Goal: Transaction & Acquisition: Obtain resource

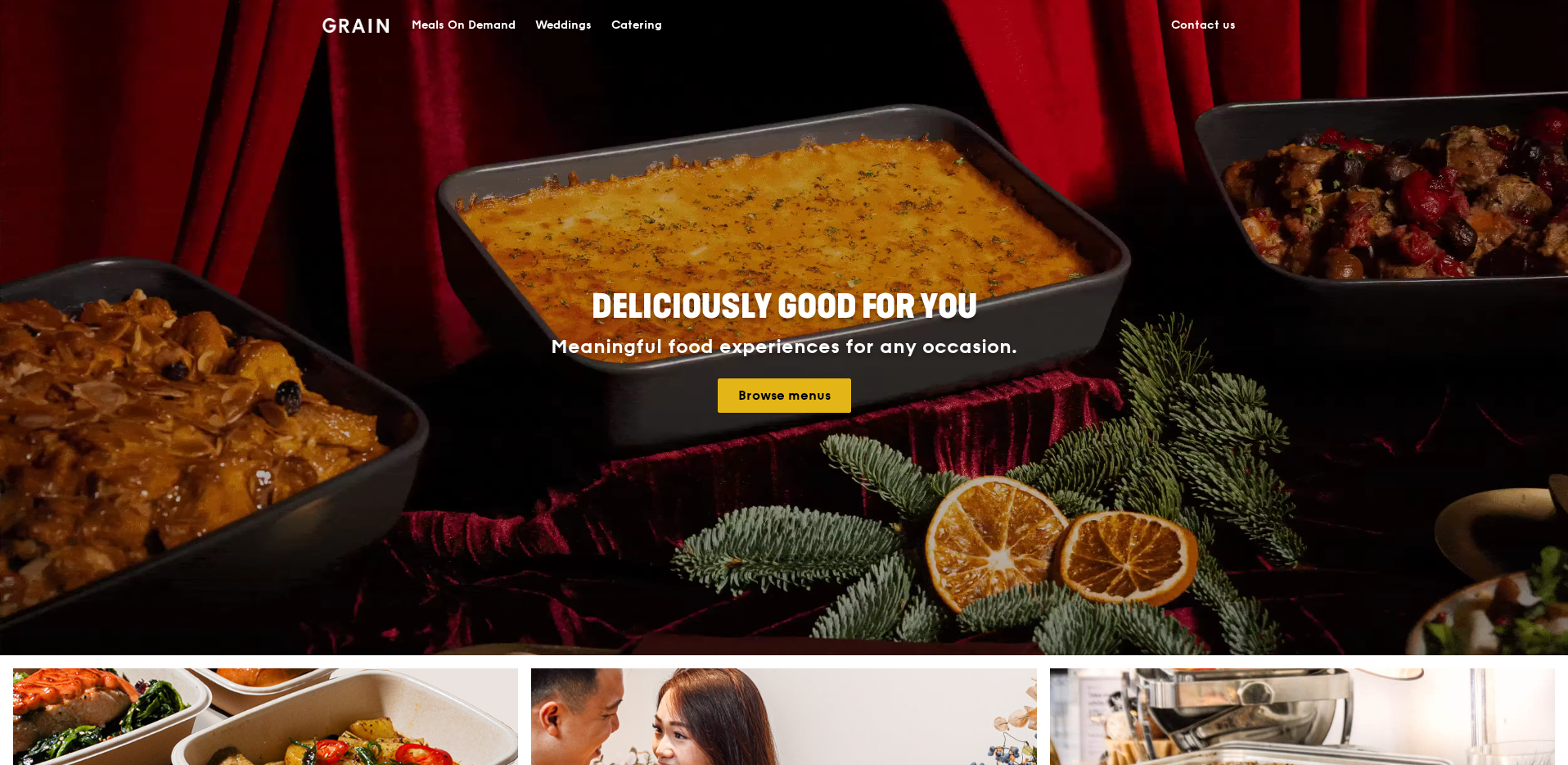
click at [819, 391] on link "Browse menus" at bounding box center [784, 395] width 133 height 35
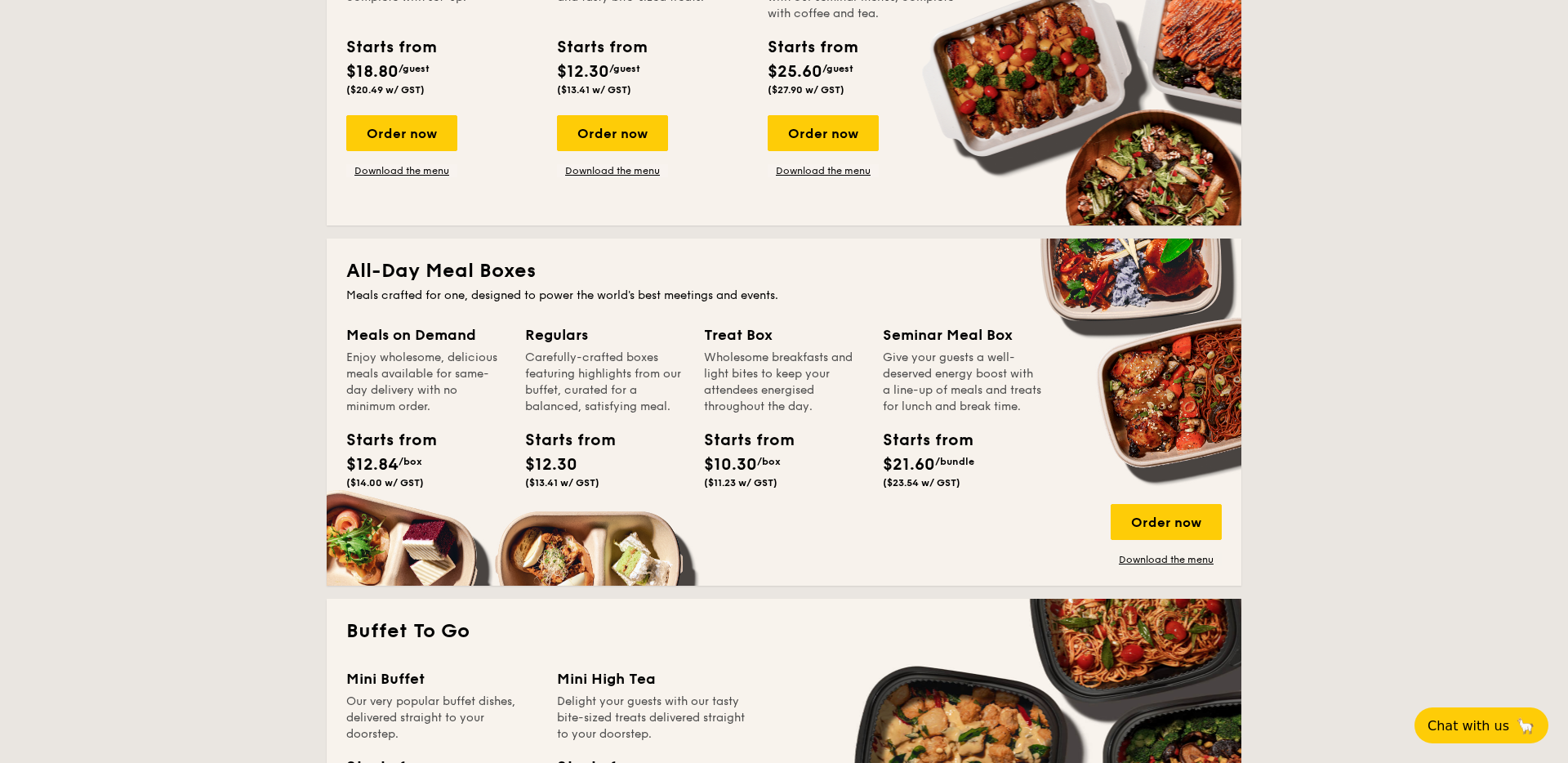
scroll to position [870, 0]
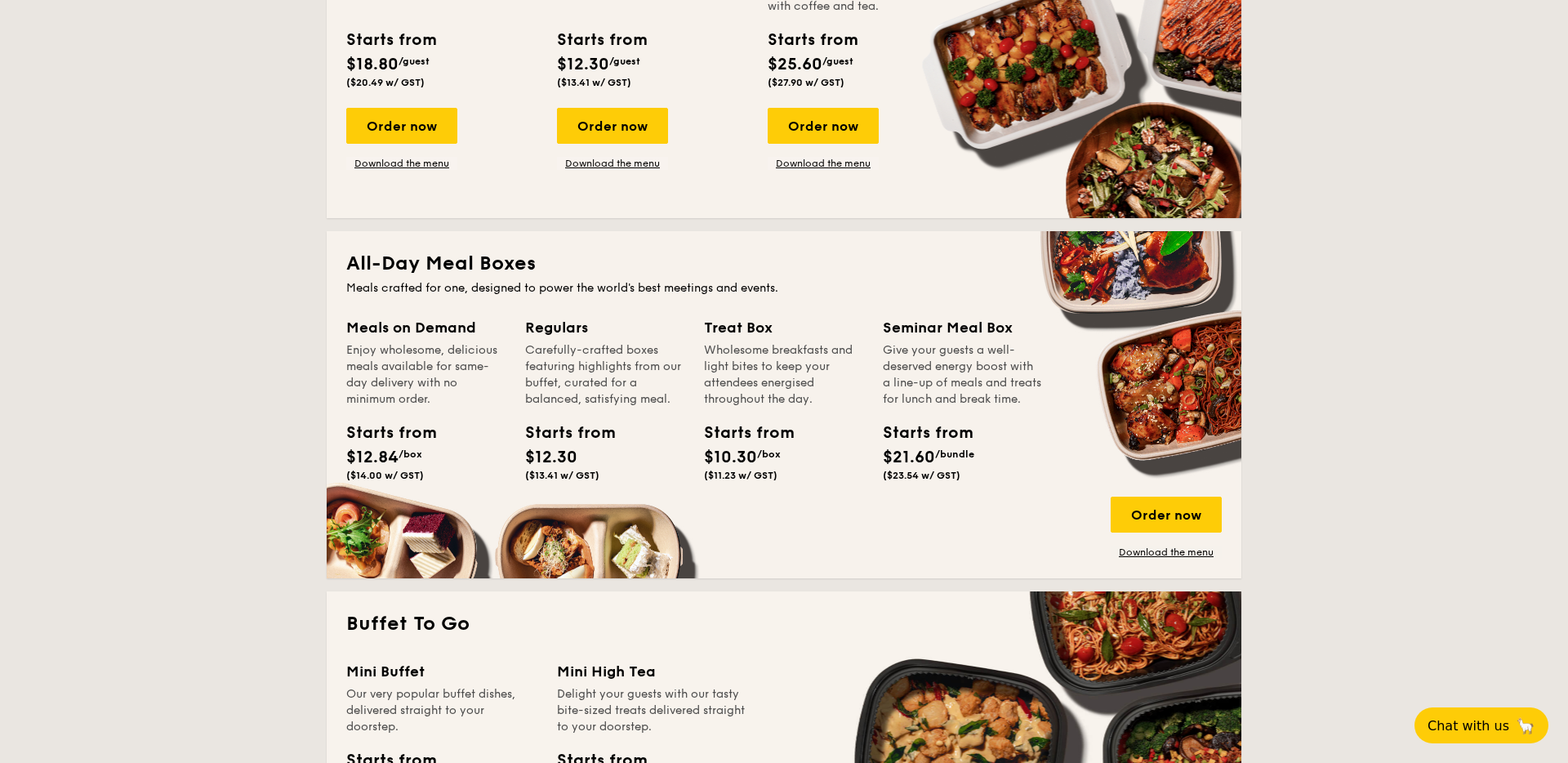
drag, startPoint x: 566, startPoint y: 350, endPoint x: 576, endPoint y: 366, distance: 18.9
click at [566, 352] on div "Carefully-crafted boxes featuring highlights from our buffet, curated for a bal…" at bounding box center [604, 375] width 159 height 66
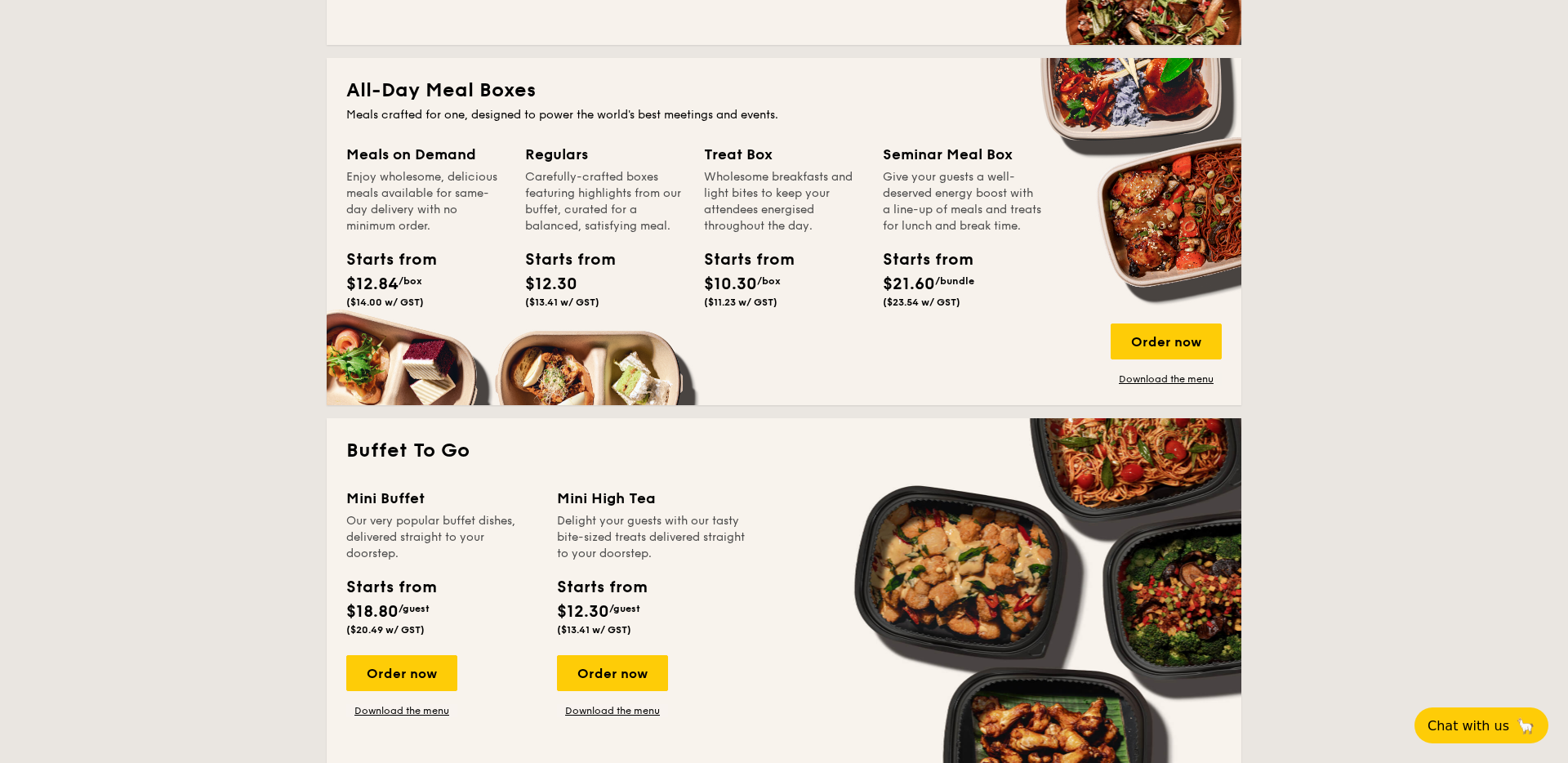
scroll to position [1038, 0]
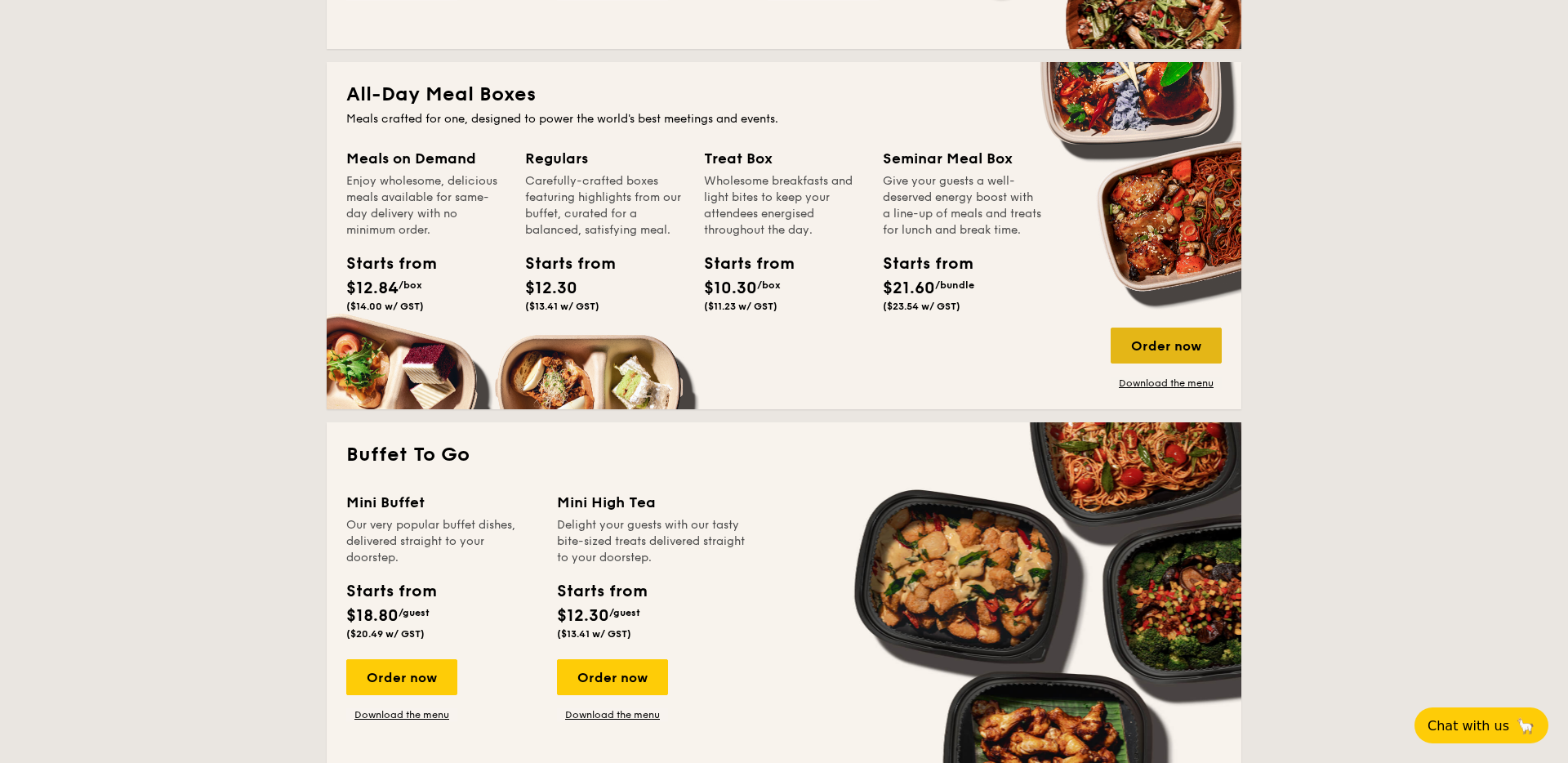
click at [1181, 355] on div "Order now" at bounding box center [1167, 345] width 111 height 36
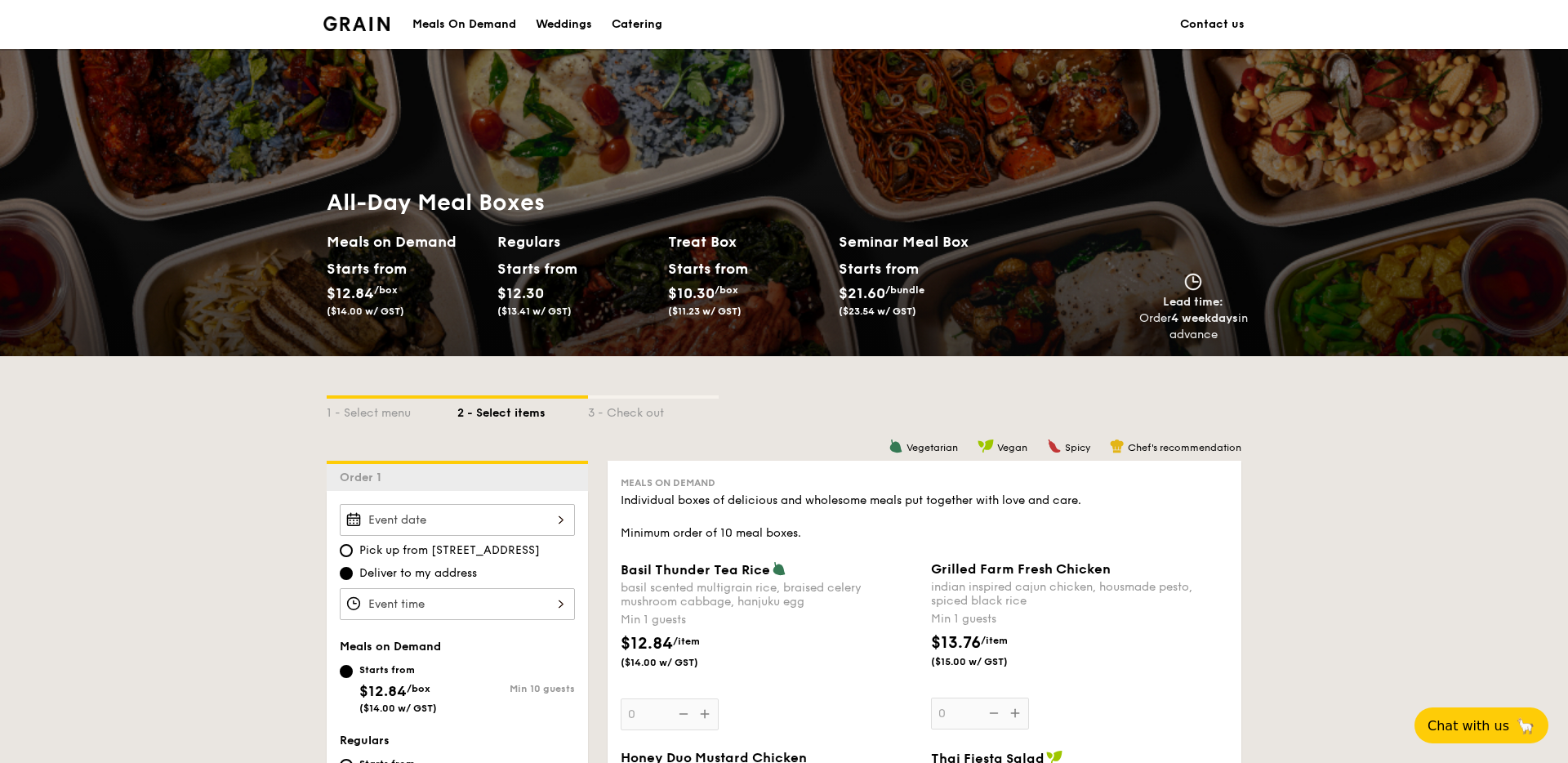
click at [391, 27] on li at bounding box center [363, 24] width 79 height 49
click at [367, 28] on img at bounding box center [356, 23] width 67 height 14
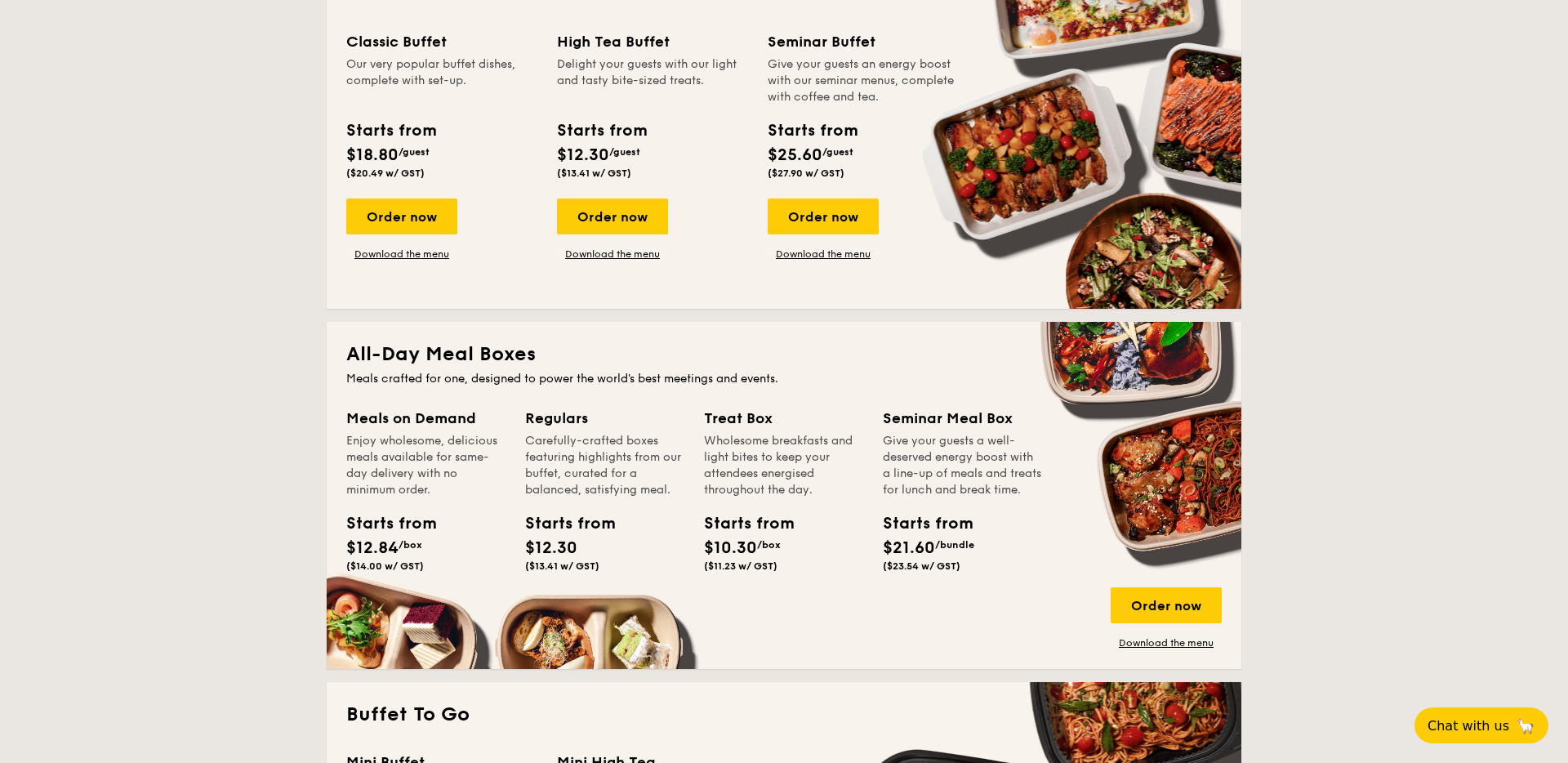
scroll to position [789, 0]
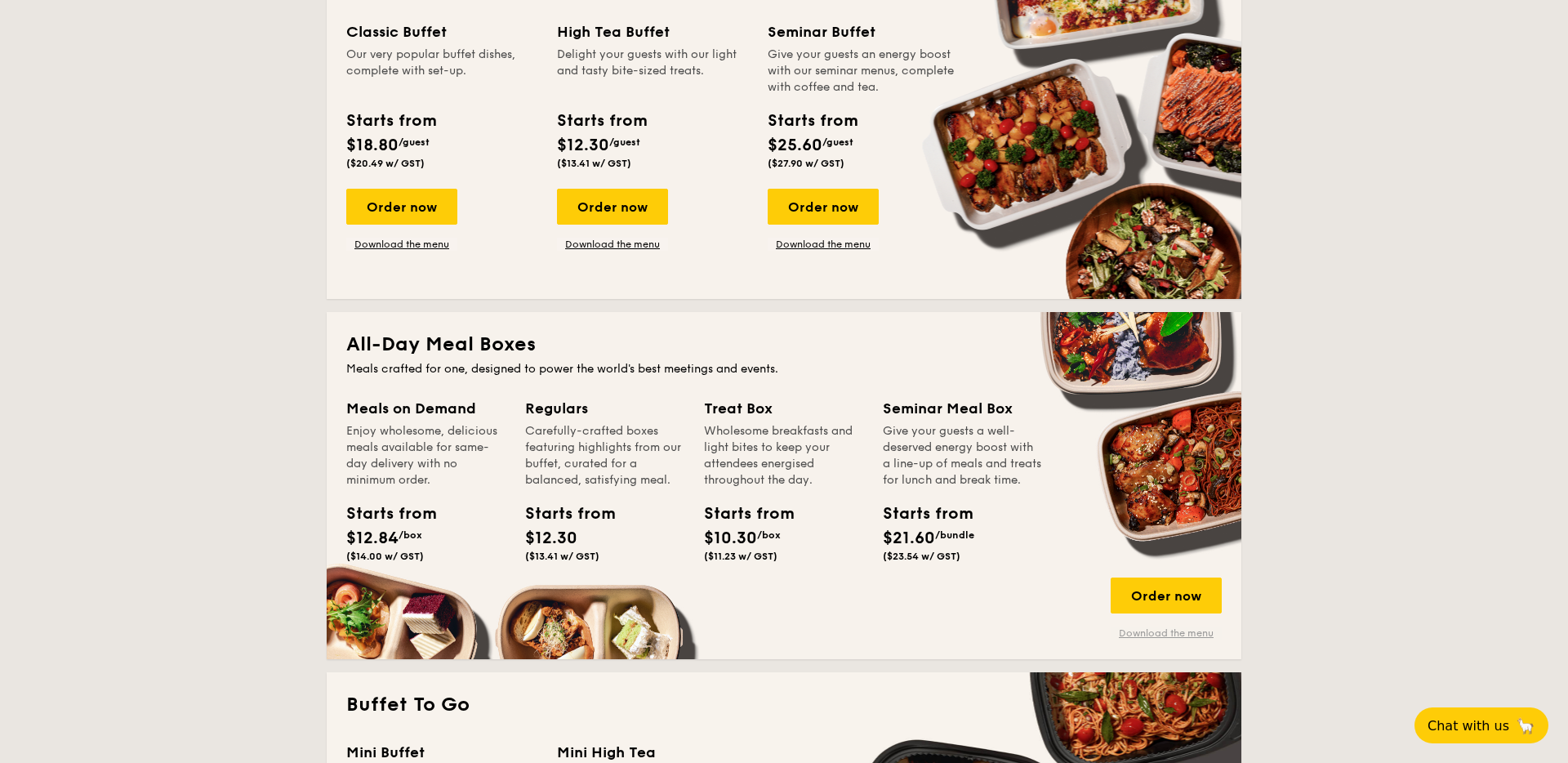
click at [1169, 629] on link "Download the menu" at bounding box center [1167, 633] width 111 height 13
